Goal: Information Seeking & Learning: Learn about a topic

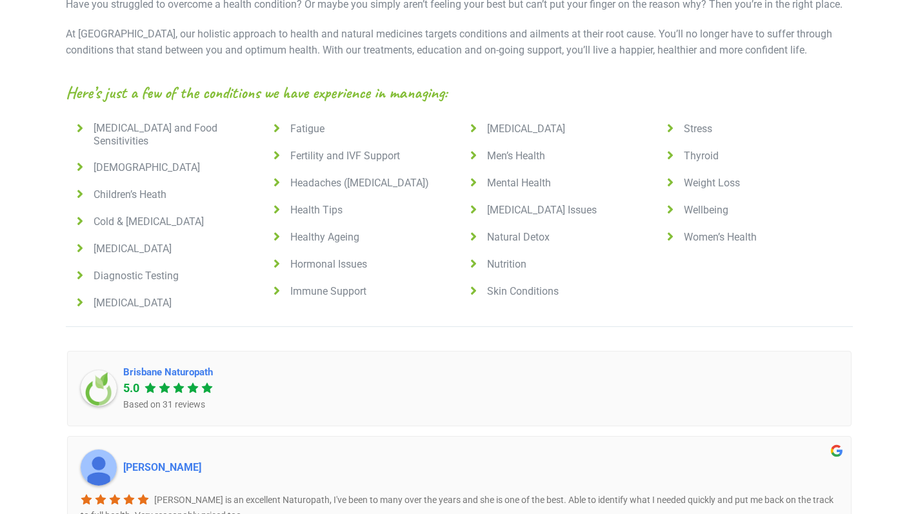
scroll to position [968, 0]
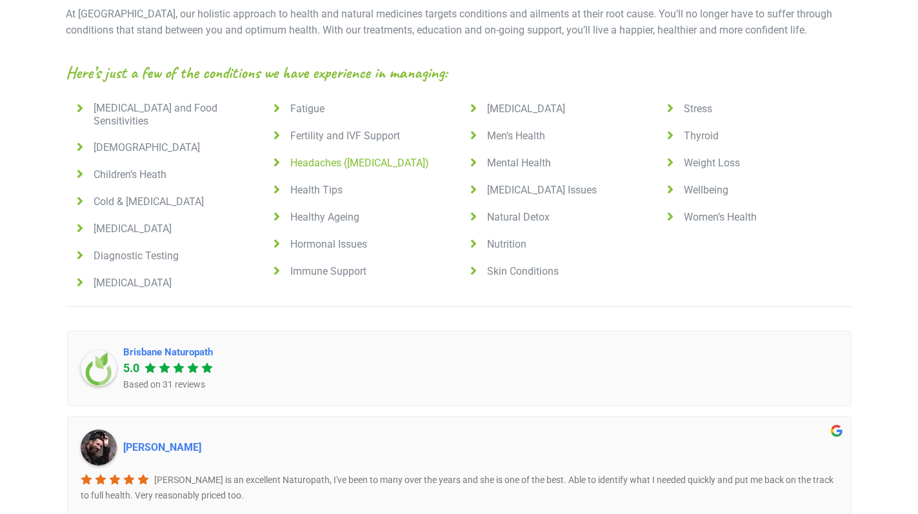
click at [353, 157] on span "Headaches (Migraines)" at bounding box center [357, 163] width 144 height 13
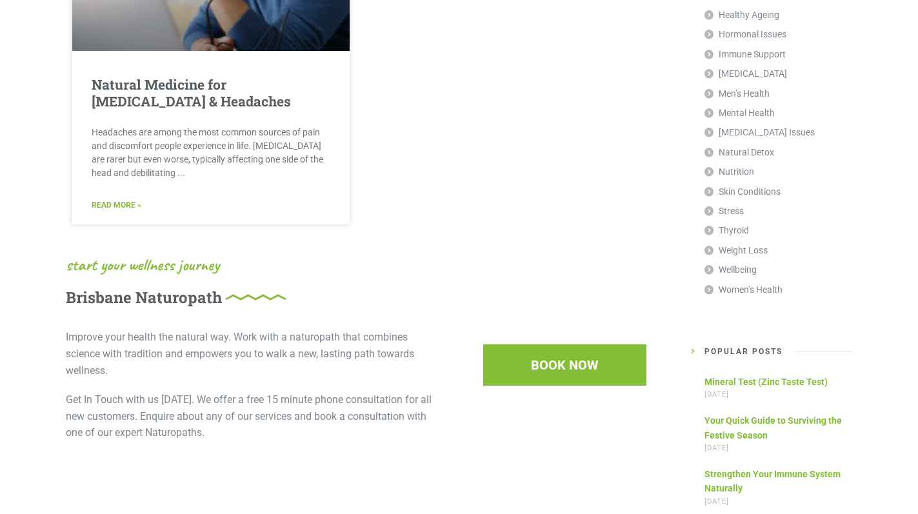
scroll to position [452, 0]
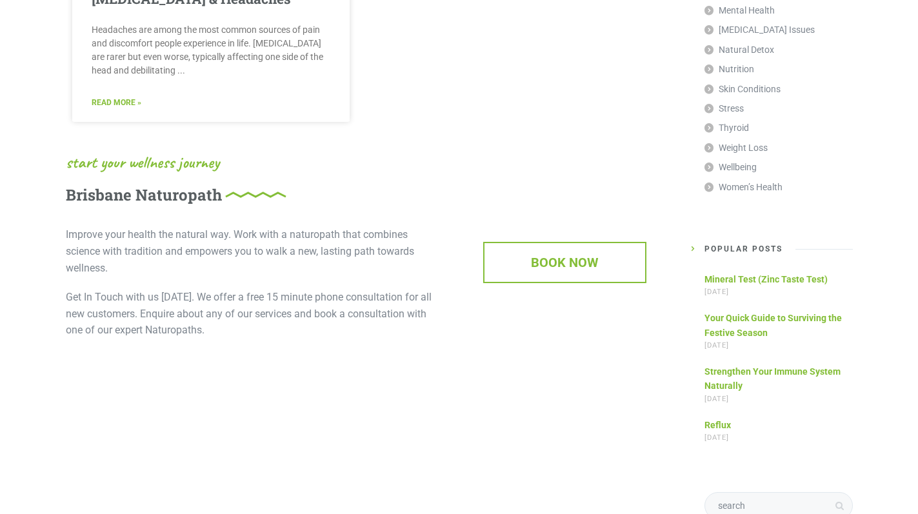
click at [588, 271] on span "BOOK NOW" at bounding box center [564, 262] width 161 height 39
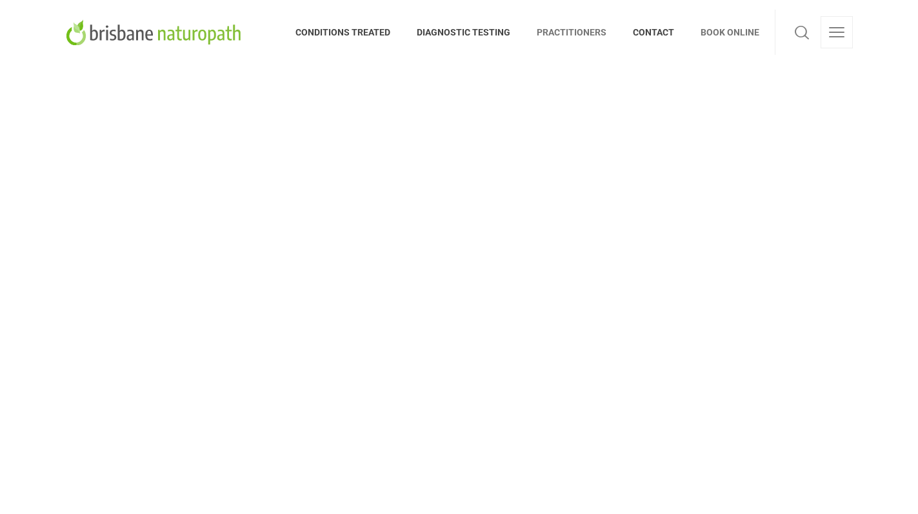
click at [573, 32] on span "PRACTITIONERS" at bounding box center [572, 32] width 96 height 21
click at [328, 22] on span "CONDITIONS TREATED" at bounding box center [349, 32] width 108 height 21
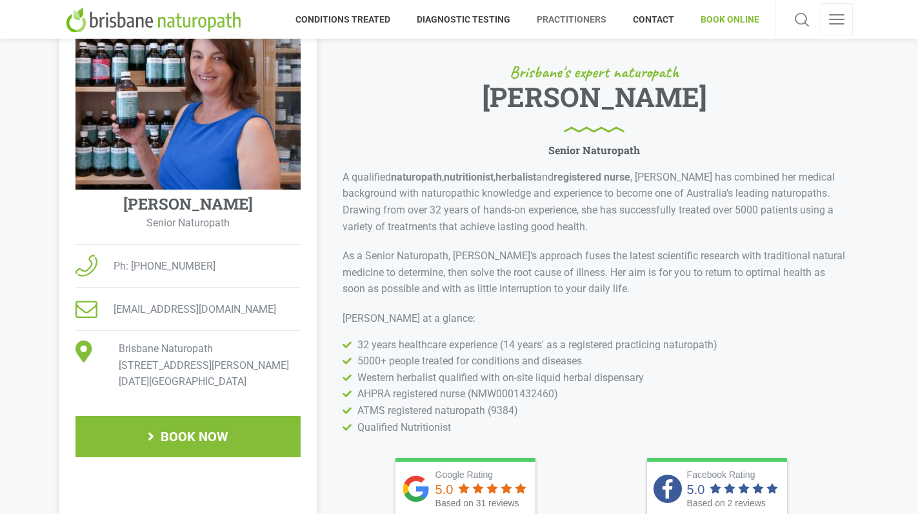
scroll to position [194, 0]
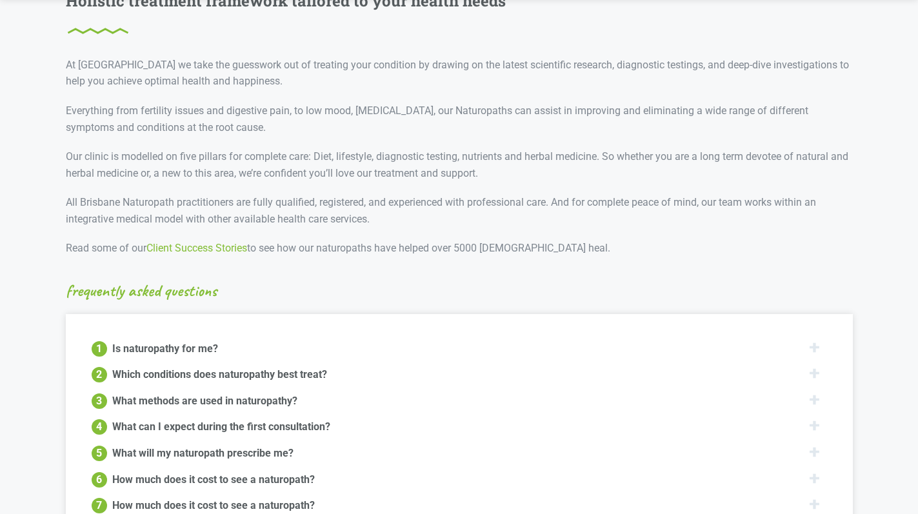
scroll to position [1355, 0]
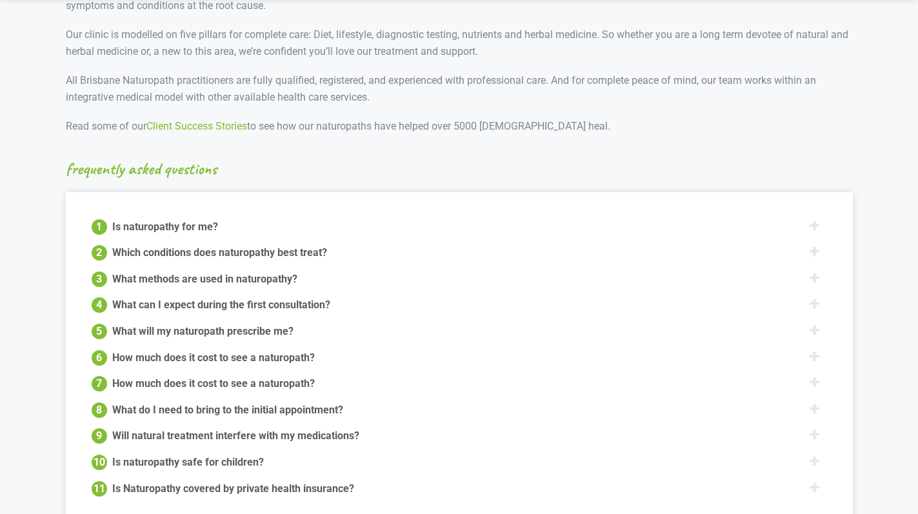
click at [255, 323] on div "What will my naturopath prescribe me?" at bounding box center [202, 330] width 181 height 15
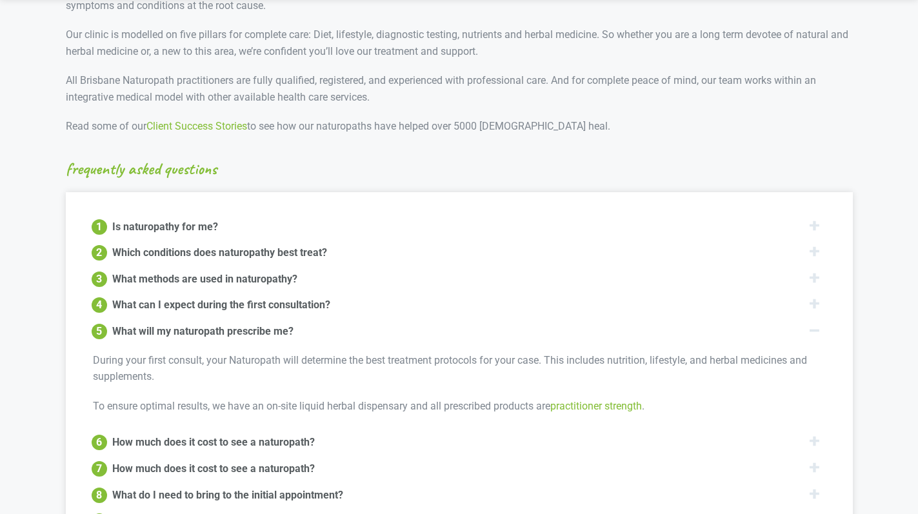
click at [254, 323] on div "What will my naturopath prescribe me?" at bounding box center [202, 330] width 181 height 15
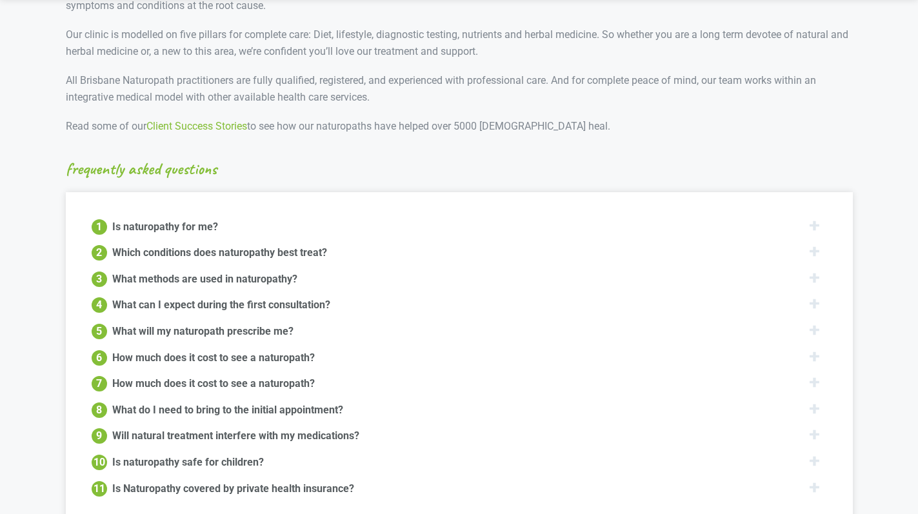
click at [250, 296] on div "What can I expect during the first consultation?" at bounding box center [221, 303] width 218 height 15
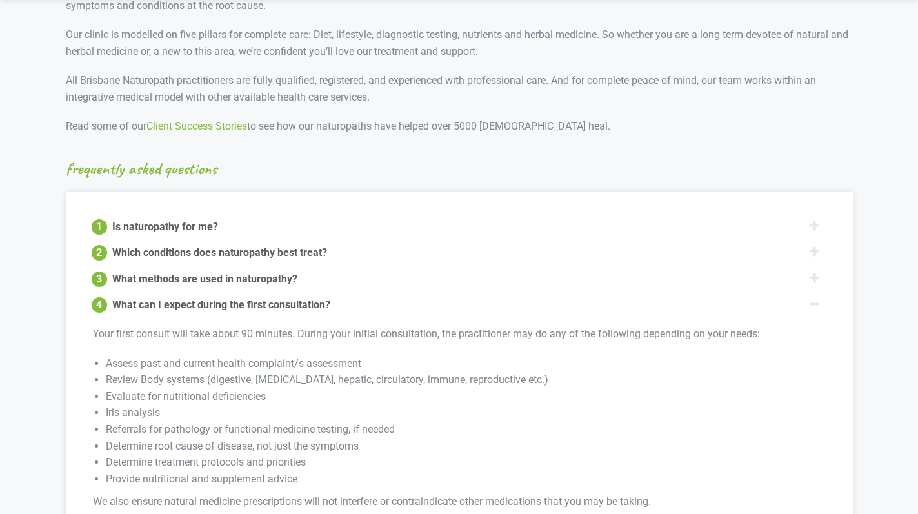
click at [250, 296] on div "What can I expect during the first consultation?" at bounding box center [221, 303] width 218 height 15
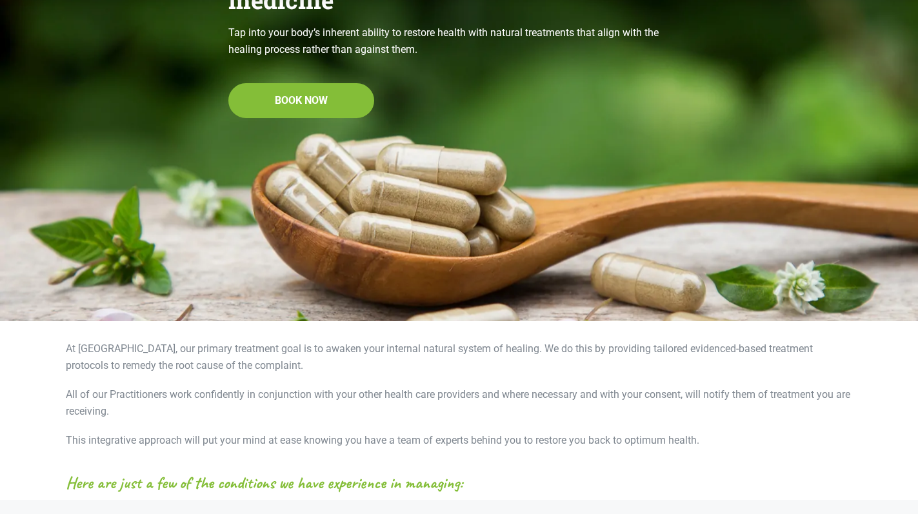
scroll to position [129, 0]
